Goal: Navigation & Orientation: Find specific page/section

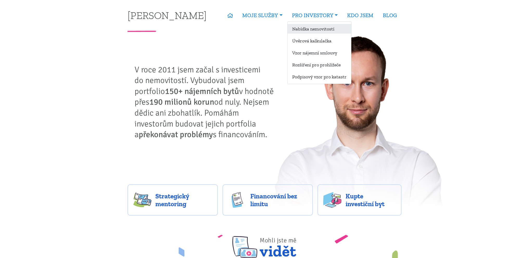
click at [308, 24] on link "Nabídka nemovitostí" at bounding box center [320, 29] width 64 height 10
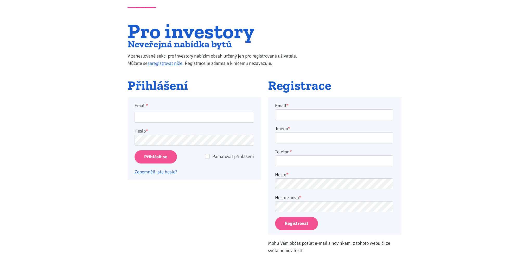
scroll to position [52, 0]
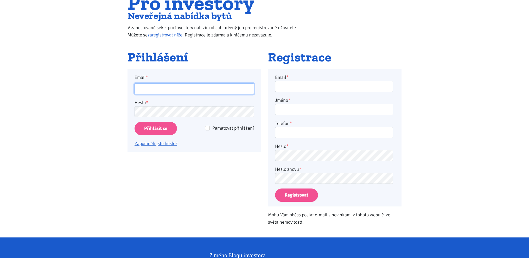
click at [165, 85] on input "Email *" at bounding box center [194, 88] width 119 height 11
type input "ales.novak1977@seznam.cz"
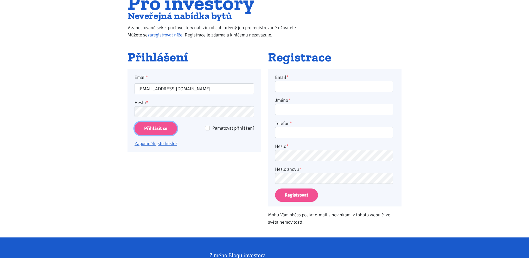
click at [152, 128] on input "Přihlásit se" at bounding box center [156, 128] width 42 height 13
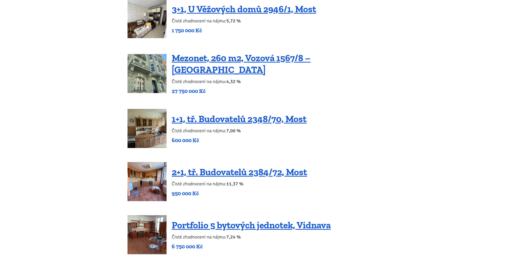
scroll to position [1015, 0]
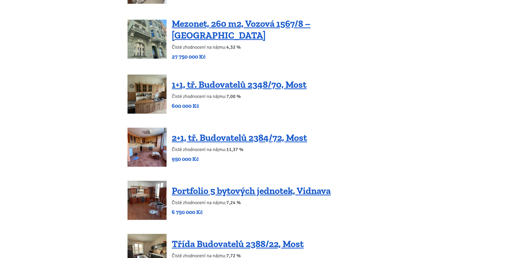
click at [154, 83] on img at bounding box center [147, 93] width 39 height 39
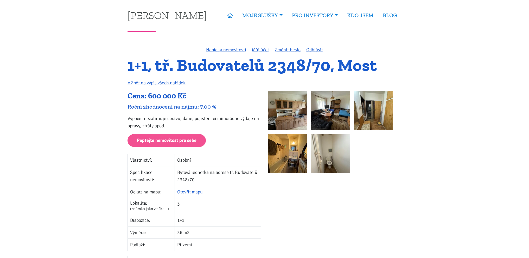
click at [294, 109] on img at bounding box center [287, 110] width 39 height 39
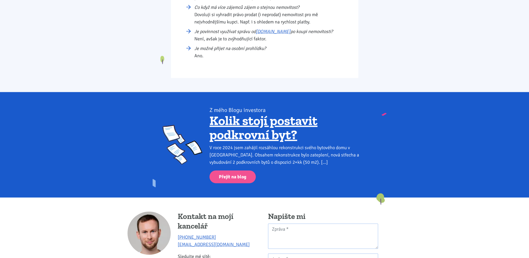
scroll to position [1689, 0]
